Goal: Task Accomplishment & Management: Use online tool/utility

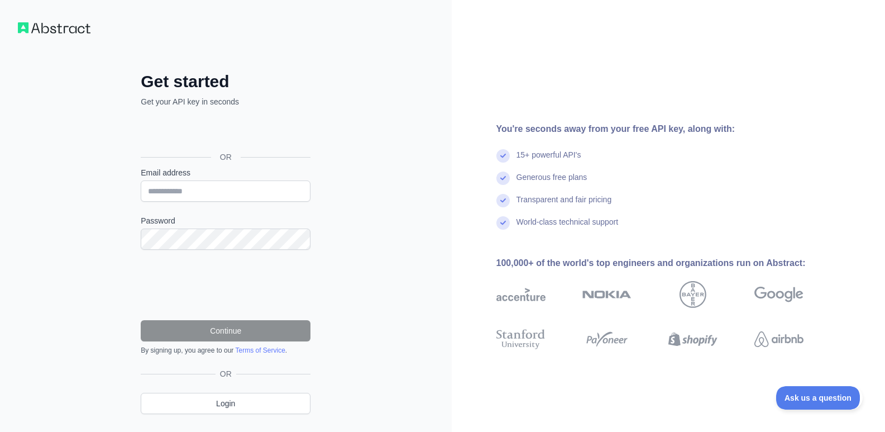
scroll to position [26, 0]
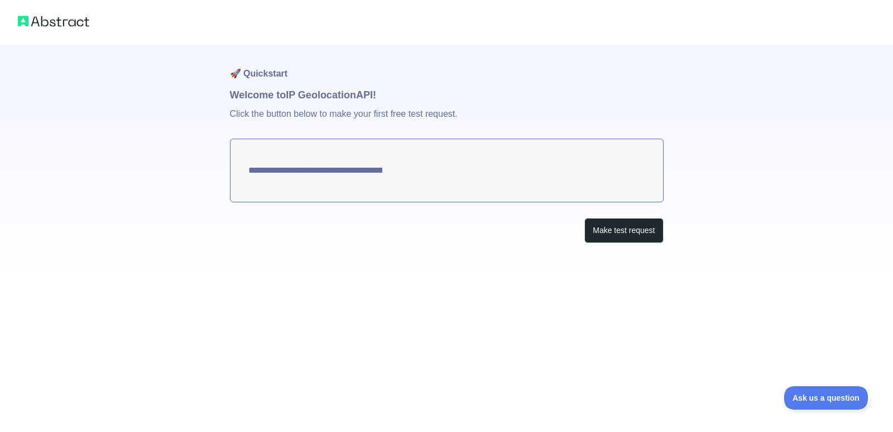
type textarea "**********"
click at [618, 234] on button "Make test request" at bounding box center [624, 230] width 79 height 25
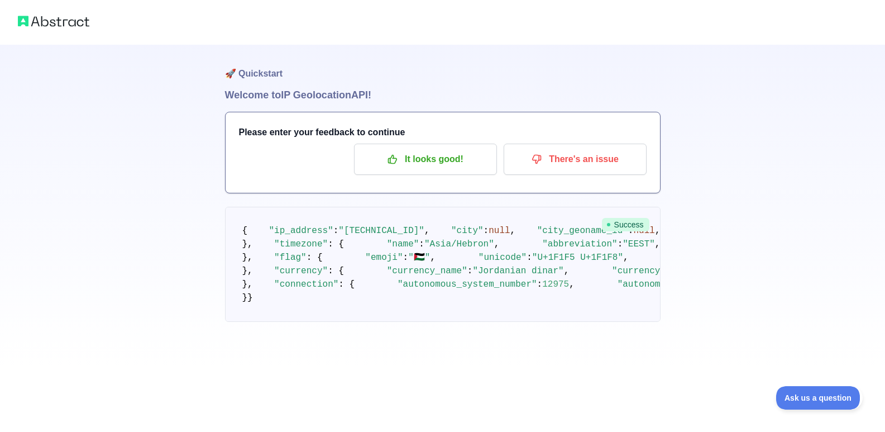
scroll to position [466, 0]
drag, startPoint x: 469, startPoint y: 376, endPoint x: 497, endPoint y: 384, distance: 28.8
click at [486, 322] on pre "{ "ip_address" : "147.189.185.187" , "city" : null , "city_geoname_id" : null ,…" at bounding box center [442, 264] width 435 height 115
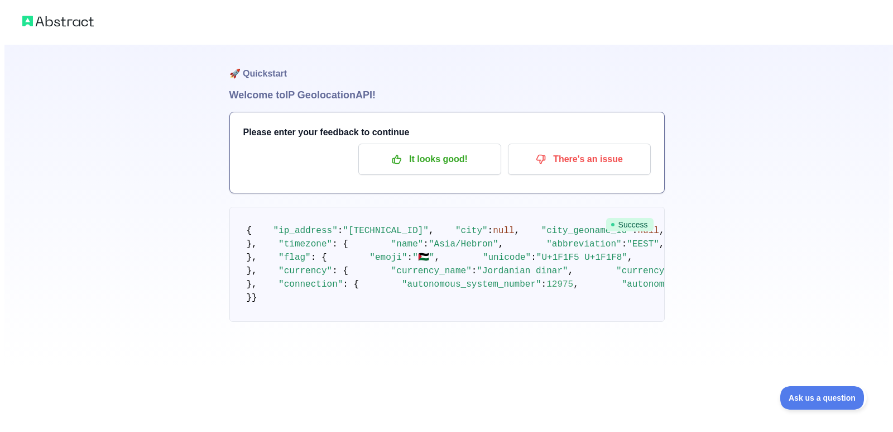
scroll to position [0, 0]
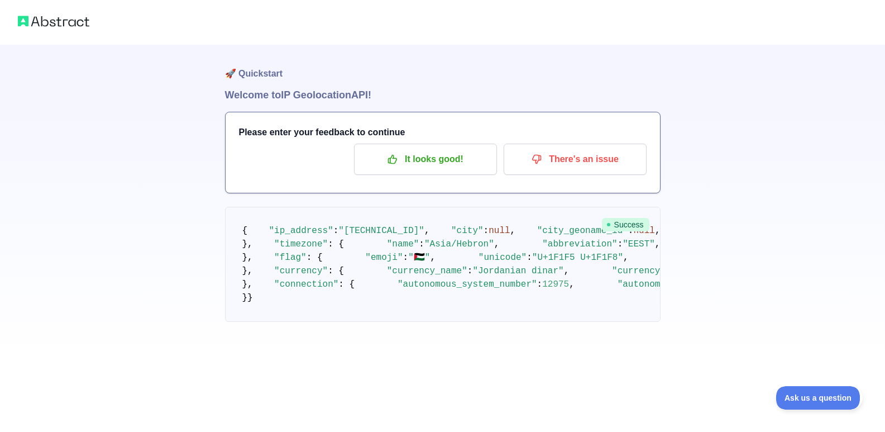
click at [44, 24] on img at bounding box center [53, 21] width 71 height 16
click at [14, 27] on div at bounding box center [442, 22] width 885 height 45
click at [420, 162] on p "It looks good!" at bounding box center [425, 159] width 126 height 19
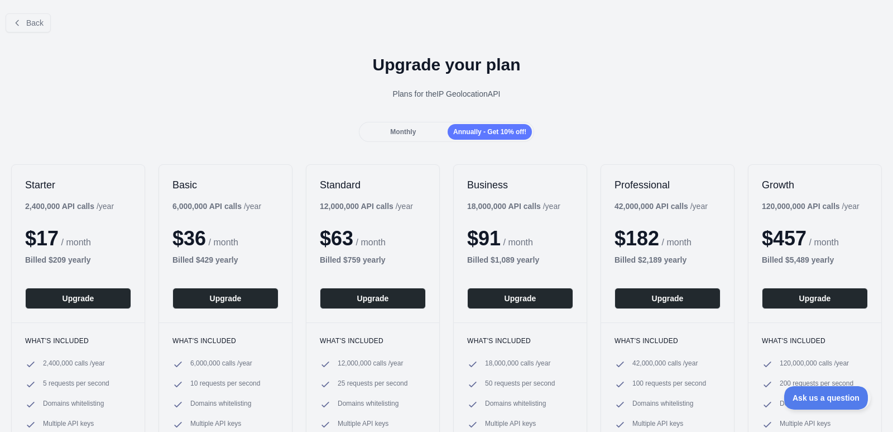
click at [405, 128] on span "Monthly" at bounding box center [403, 132] width 26 height 8
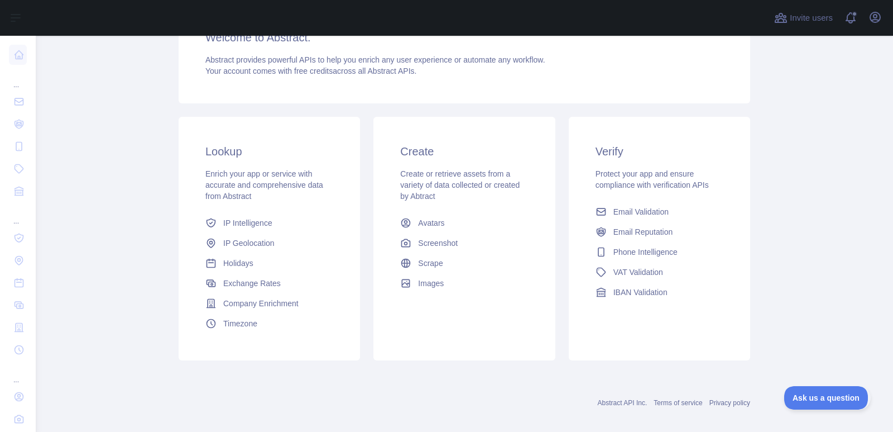
scroll to position [125, 0]
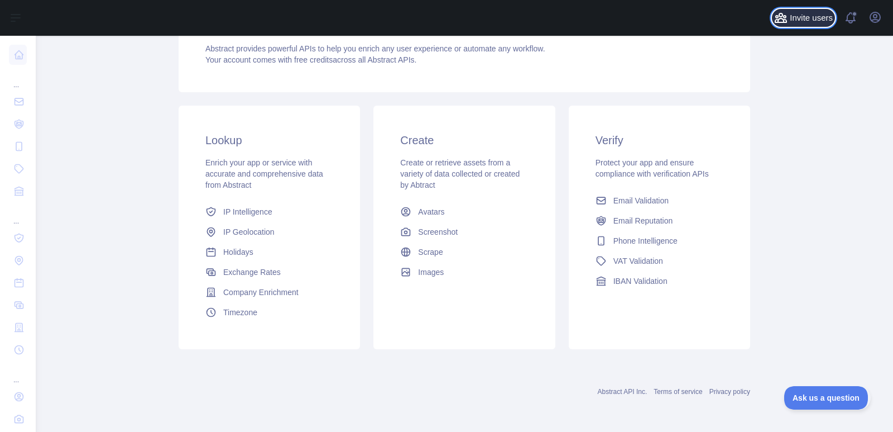
click at [821, 20] on span "Invite users" at bounding box center [811, 18] width 43 height 13
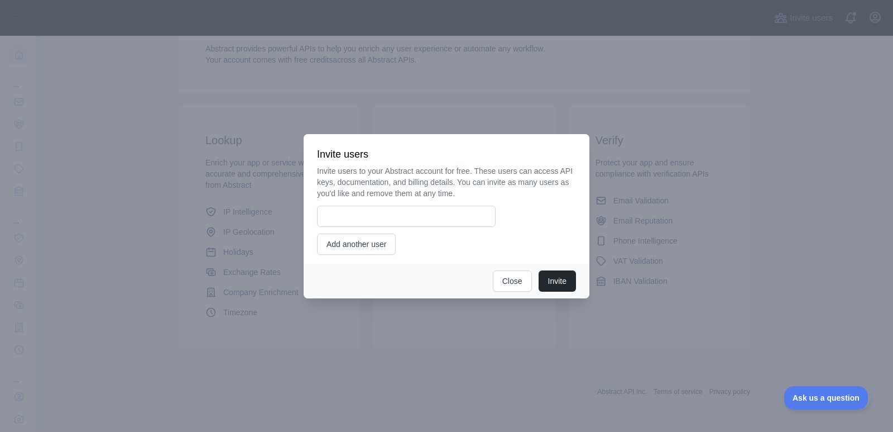
click at [744, 97] on div at bounding box center [446, 216] width 893 height 432
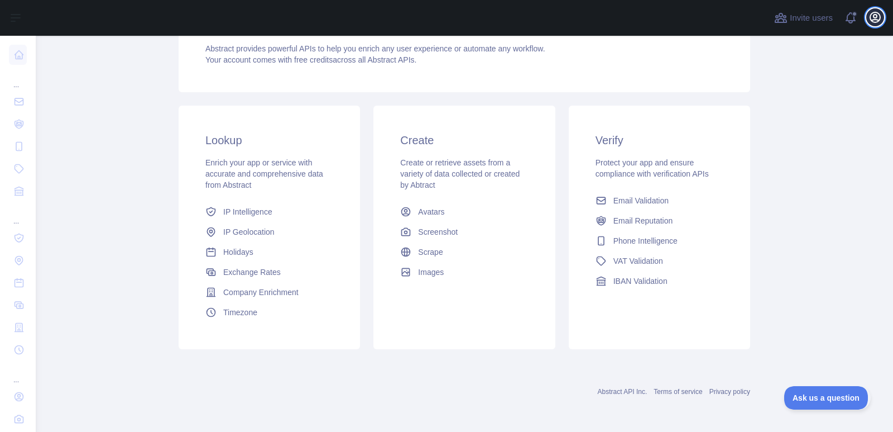
click at [868, 18] on button "Open user menu" at bounding box center [875, 17] width 18 height 18
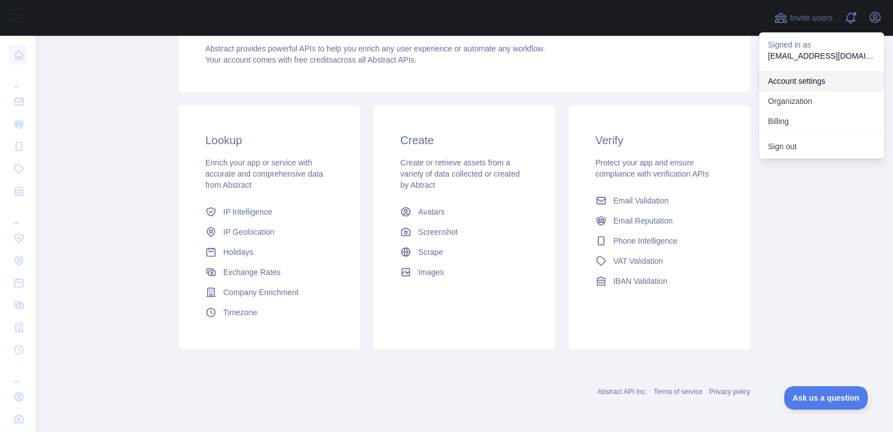
click at [806, 84] on link "Account settings" at bounding box center [821, 81] width 125 height 20
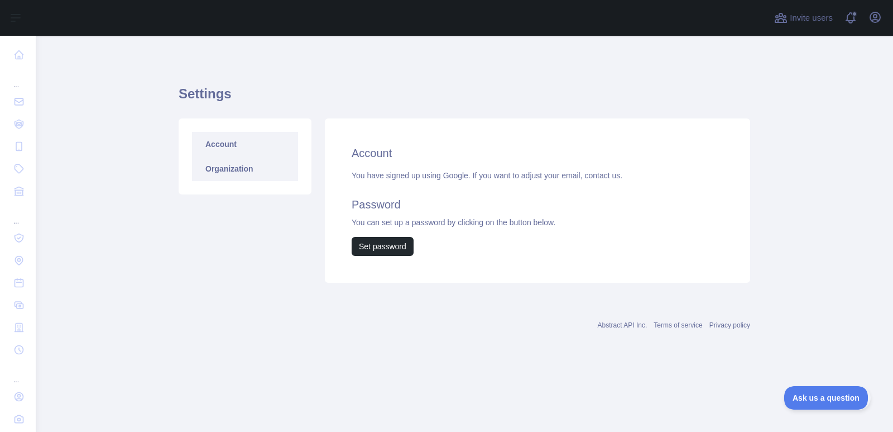
click at [241, 164] on link "Organization" at bounding box center [245, 168] width 106 height 25
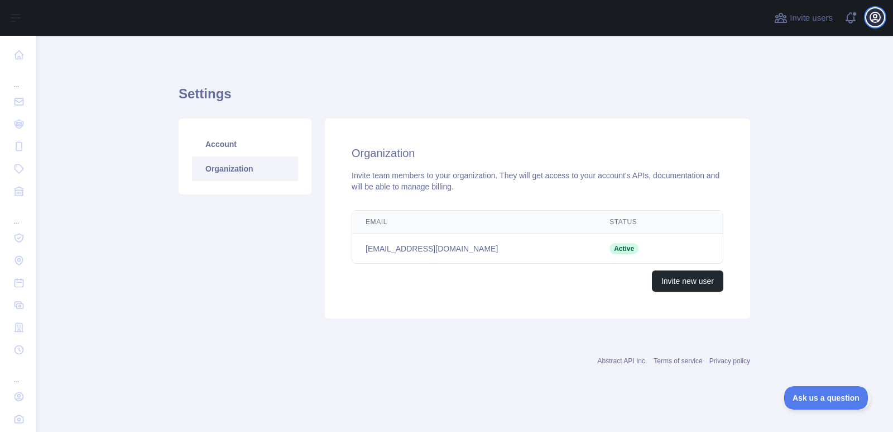
click at [872, 16] on icon "button" at bounding box center [875, 17] width 13 height 13
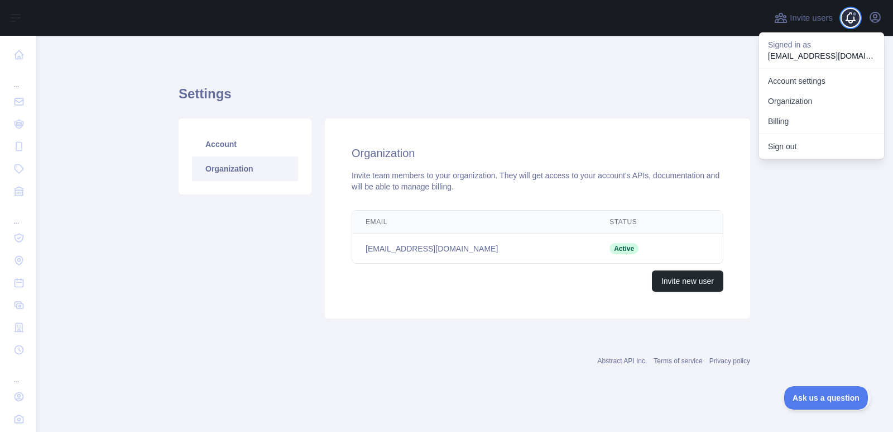
click at [853, 16] on span at bounding box center [855, 14] width 6 height 6
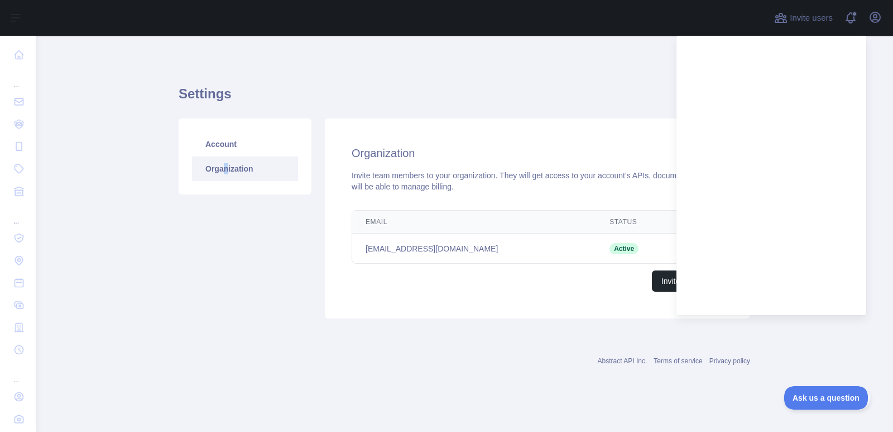
drag, startPoint x: 226, startPoint y: 268, endPoint x: 228, endPoint y: 238, distance: 29.7
click at [228, 265] on div "Account Organization" at bounding box center [245, 218] width 146 height 200
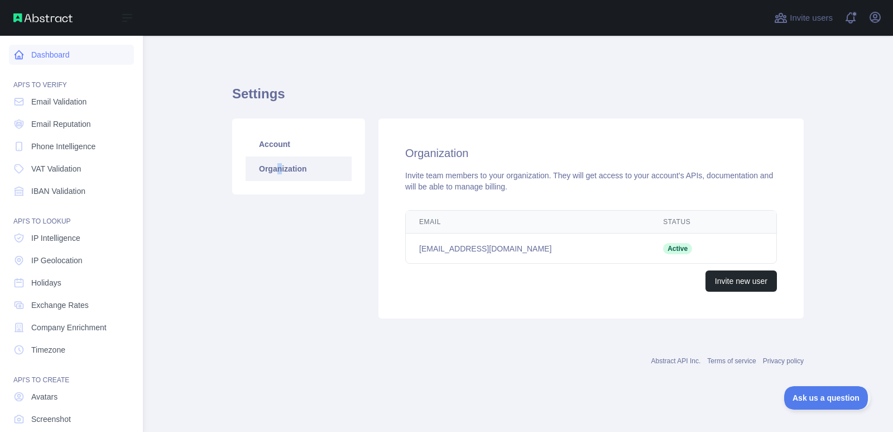
click at [50, 56] on link "Dashboard" at bounding box center [71, 55] width 125 height 20
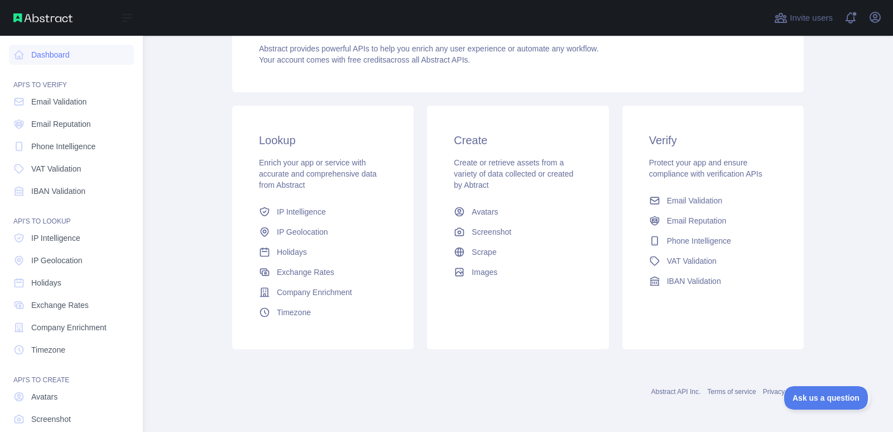
scroll to position [60, 0]
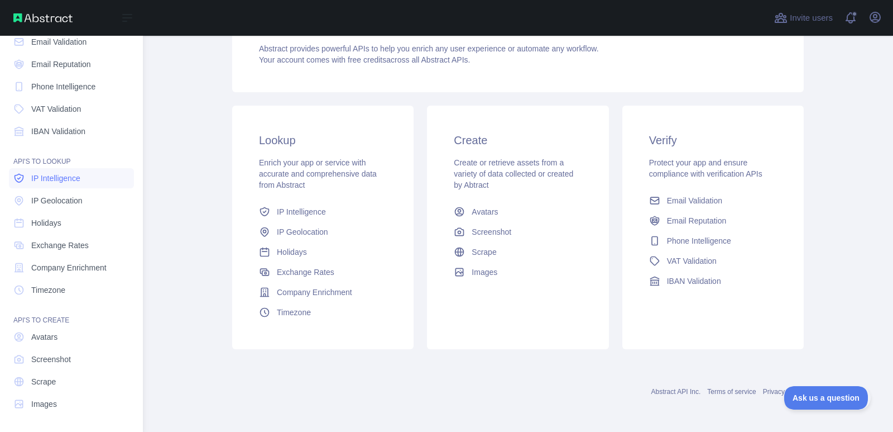
click at [68, 181] on span "IP Intelligence" at bounding box center [55, 178] width 49 height 11
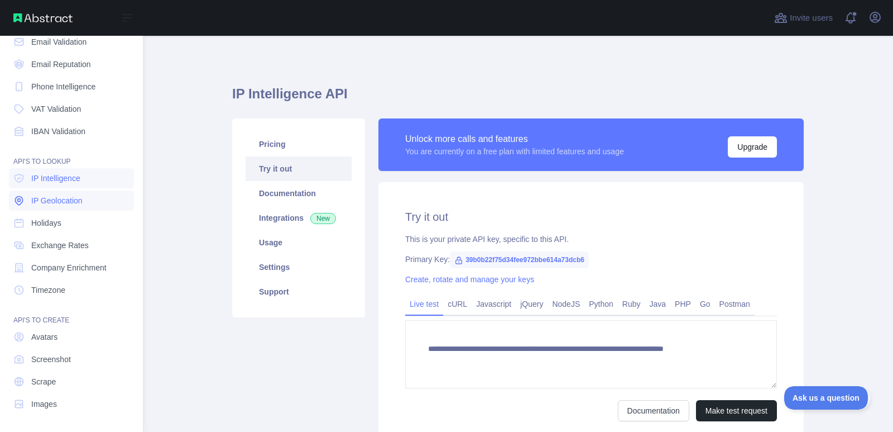
type textarea "**********"
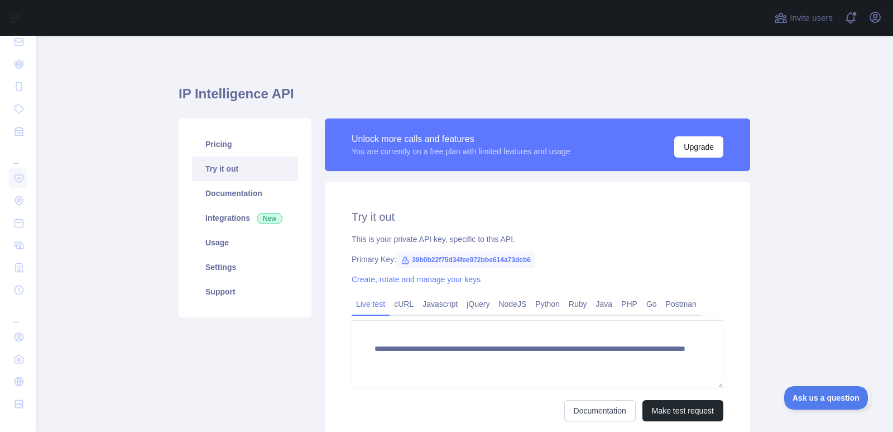
click at [478, 257] on span "39b0b22f75d34fee972bbe614a73dcb6" at bounding box center [465, 259] width 139 height 17
click at [403, 258] on icon at bounding box center [405, 260] width 9 height 9
click at [223, 265] on link "Settings" at bounding box center [245, 267] width 106 height 25
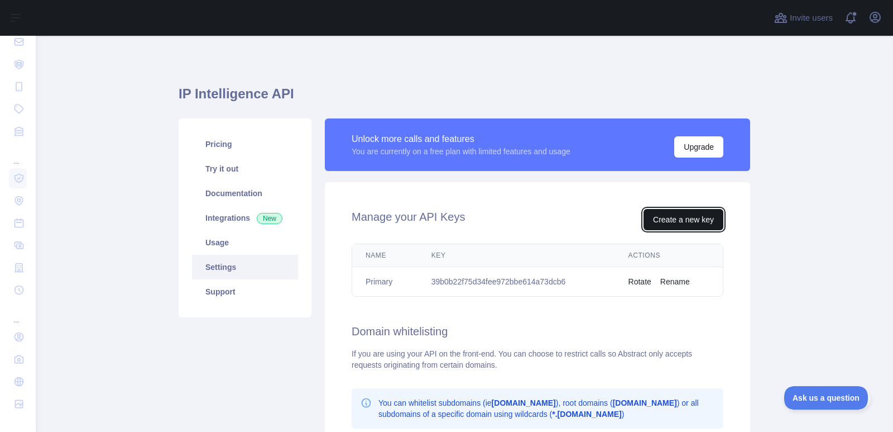
click at [685, 220] on button "Create a new key" at bounding box center [684, 219] width 80 height 21
click at [451, 276] on td "39b0b22f75d34fee972bbe614a73dcb6" at bounding box center [516, 282] width 197 height 30
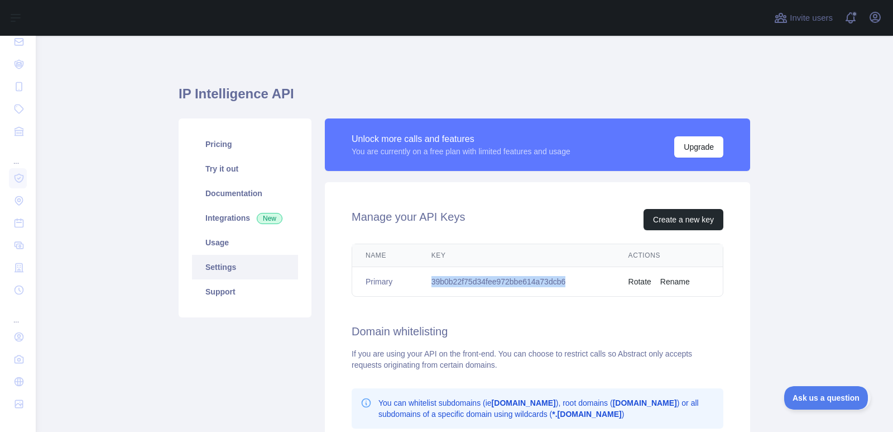
click at [451, 276] on td "39b0b22f75d34fee972bbe614a73dcb6" at bounding box center [516, 282] width 197 height 30
copy td "39b0b22f75d34fee972bbe614a73dcb6"
